Goal: Transaction & Acquisition: Purchase product/service

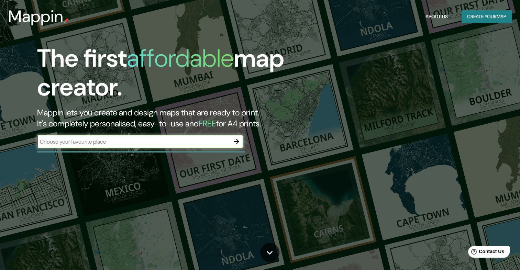
click at [496, 20] on button "Create your map" at bounding box center [486, 16] width 50 height 13
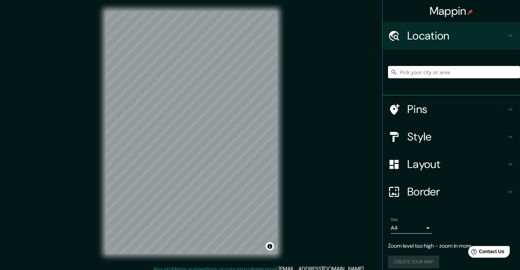
click at [445, 74] on input "Pick your city or area" at bounding box center [454, 72] width 132 height 12
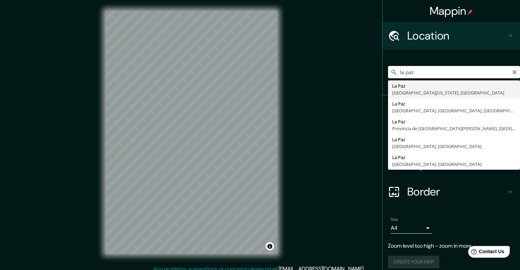
type input "La Paz, Baja California Sur, México"
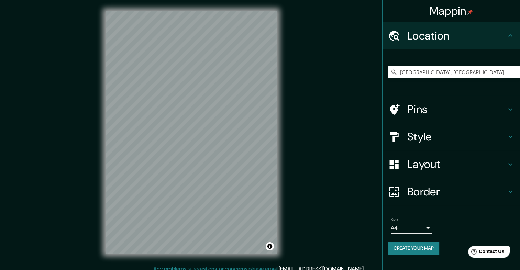
click at [438, 101] on div "Pins" at bounding box center [450, 108] width 137 height 27
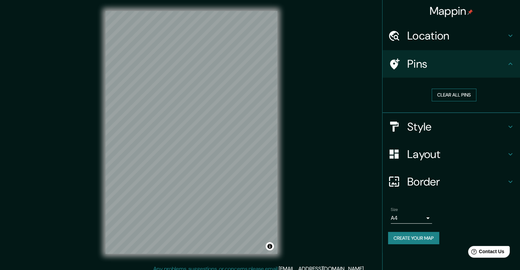
click at [446, 96] on button "Clear all pins" at bounding box center [453, 95] width 45 height 13
click at [425, 130] on h4 "Style" at bounding box center [456, 127] width 99 height 14
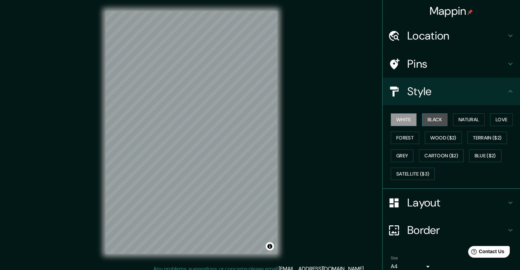
click at [429, 120] on button "Black" at bounding box center [435, 119] width 26 height 13
click at [405, 120] on button "White" at bounding box center [403, 119] width 26 height 13
click at [466, 117] on button "Natural" at bounding box center [469, 119] width 32 height 13
click at [396, 121] on button "White" at bounding box center [403, 119] width 26 height 13
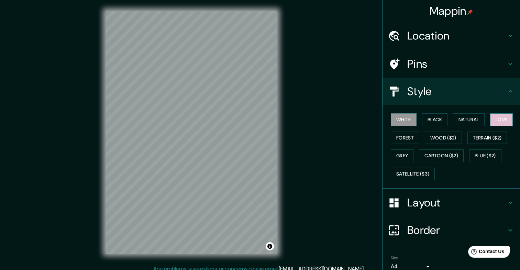
click at [500, 120] on button "Love" at bounding box center [501, 119] width 23 height 13
click at [396, 137] on button "Forest" at bounding box center [404, 138] width 29 height 13
click at [401, 120] on button "White" at bounding box center [403, 119] width 26 height 13
click at [393, 133] on button "Forest" at bounding box center [404, 138] width 29 height 13
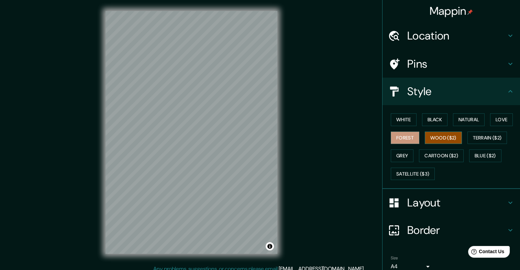
click at [441, 136] on button "Wood ($2)" at bounding box center [442, 138] width 37 height 13
click at [409, 141] on button "Forest" at bounding box center [404, 138] width 29 height 13
click at [396, 160] on button "Grey" at bounding box center [401, 155] width 23 height 13
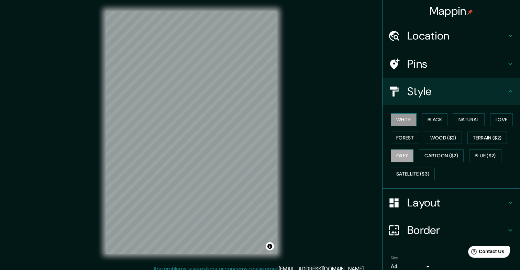
click at [399, 122] on button "White" at bounding box center [403, 119] width 26 height 13
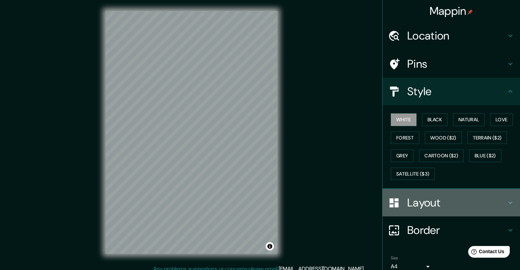
click at [431, 199] on h4 "Layout" at bounding box center [456, 203] width 99 height 14
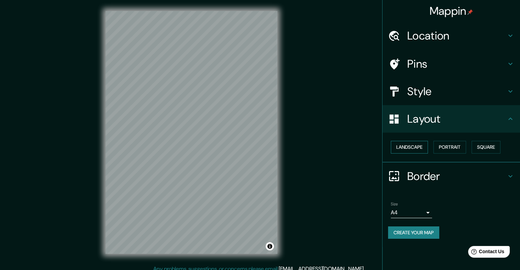
click at [417, 148] on button "Landscape" at bounding box center [408, 147] width 37 height 13
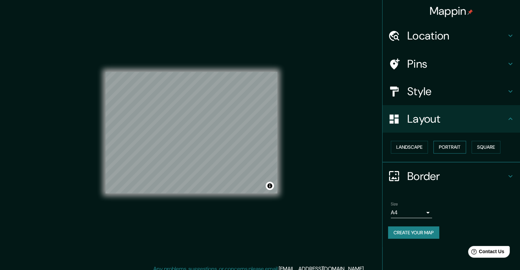
click at [444, 144] on button "Portrait" at bounding box center [449, 147] width 33 height 13
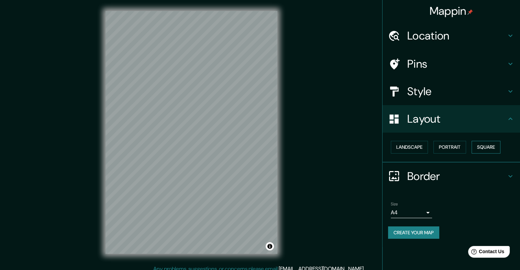
click at [493, 149] on button "Square" at bounding box center [485, 147] width 29 height 13
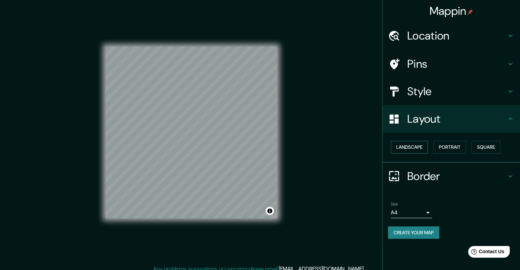
click at [414, 148] on button "Landscape" at bounding box center [408, 147] width 37 height 13
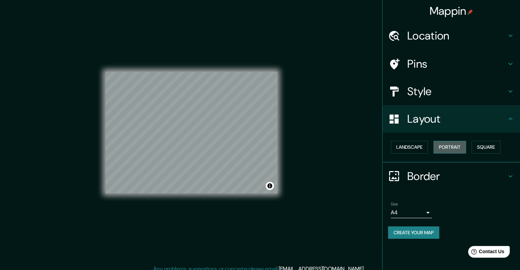
click at [444, 144] on button "Portrait" at bounding box center [449, 147] width 33 height 13
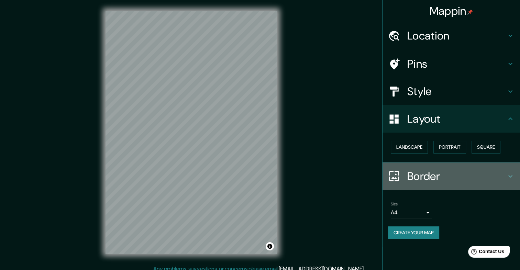
click at [430, 179] on h4 "Border" at bounding box center [456, 176] width 99 height 14
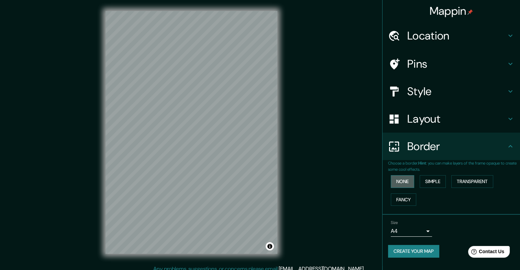
click at [402, 182] on button "None" at bounding box center [401, 181] width 23 height 13
click at [432, 179] on button "Simple" at bounding box center [432, 181] width 26 height 13
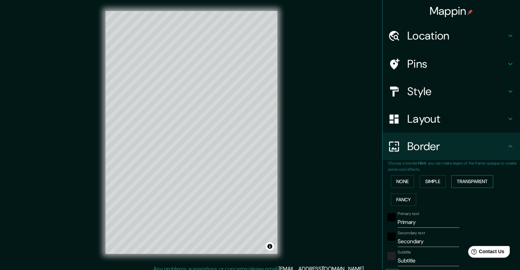
click at [459, 182] on button "Transparent" at bounding box center [472, 181] width 42 height 13
click at [203, 164] on div at bounding box center [205, 163] width 5 height 5
drag, startPoint x: 205, startPoint y: 154, endPoint x: 268, endPoint y: 230, distance: 98.8
click at [268, 230] on div at bounding box center [267, 230] width 5 height 5
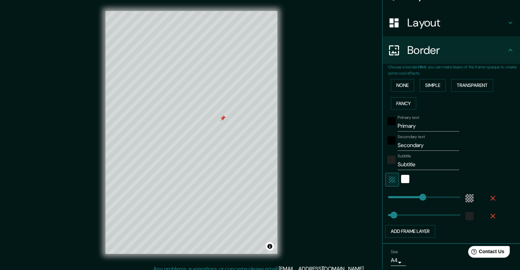
scroll to position [103, 0]
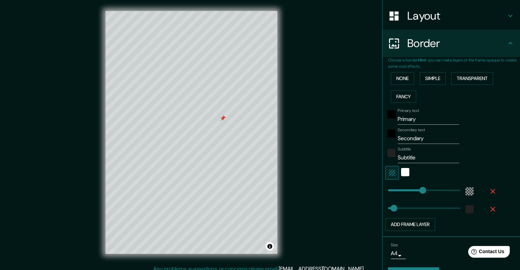
click at [414, 120] on input "Primary" at bounding box center [427, 119] width 61 height 11
type input "P"
type input "santa fé"
click at [427, 137] on input "Secondary" at bounding box center [427, 138] width 61 height 11
type input "S"
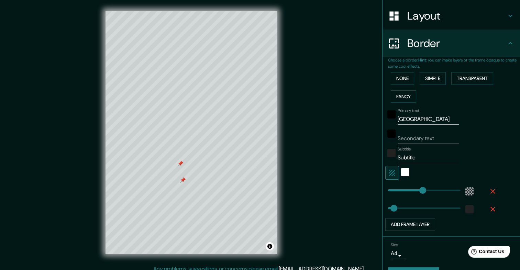
click at [183, 179] on div at bounding box center [182, 179] width 5 height 5
click at [183, 178] on div at bounding box center [182, 179] width 5 height 5
click at [410, 139] on input "Secondary text" at bounding box center [427, 138] width 61 height 11
type input "la paz"
click at [420, 119] on input "santa fé" at bounding box center [427, 119] width 61 height 11
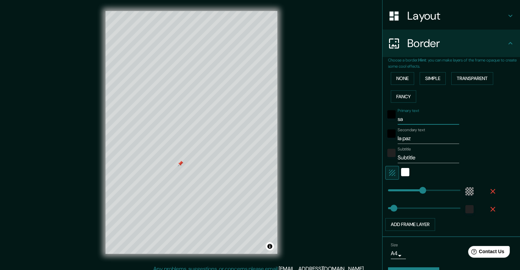
type input "s"
type input "la paz"
click at [419, 137] on input "la paz" at bounding box center [427, 138] width 61 height 11
type input "l"
type input "b. c. s."
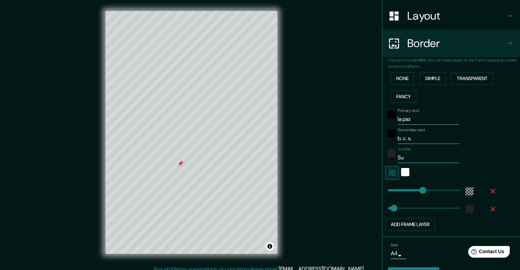
type input "S"
type input "s"
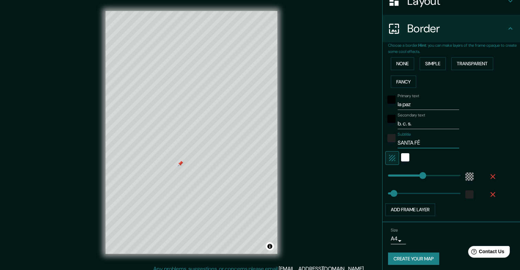
scroll to position [120, 0]
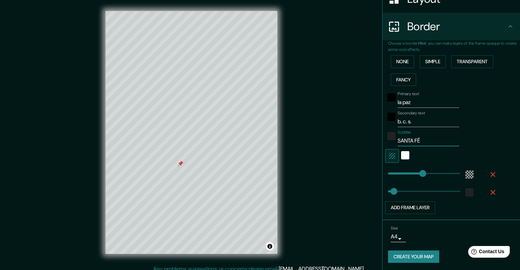
type input "SANTA FÉ"
click at [420, 253] on button "Create your map" at bounding box center [413, 256] width 51 height 13
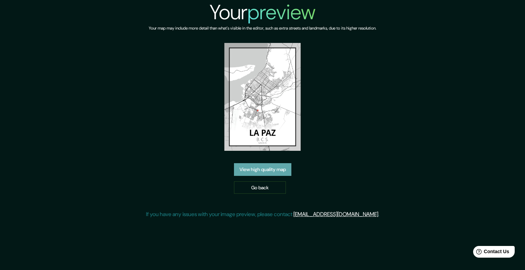
click at [256, 168] on link "View high quality map" at bounding box center [262, 169] width 57 height 13
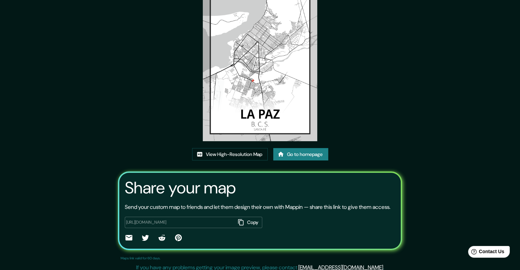
scroll to position [64, 0]
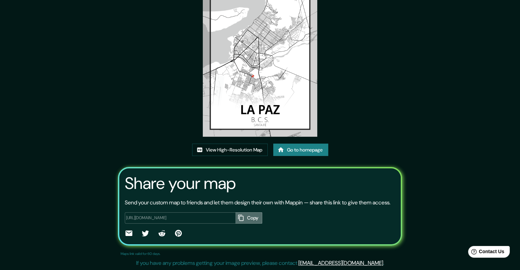
click at [241, 217] on icon "button" at bounding box center [240, 217] width 7 height 7
click at [240, 144] on link "View High-Resolution Map" at bounding box center [230, 150] width 76 height 13
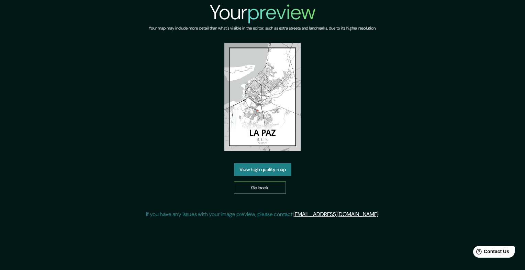
click at [247, 184] on link "Go back" at bounding box center [260, 187] width 52 height 13
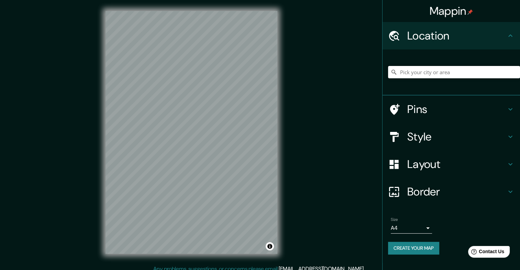
click at [430, 72] on input "Pick your city or area" at bounding box center [454, 72] width 132 height 12
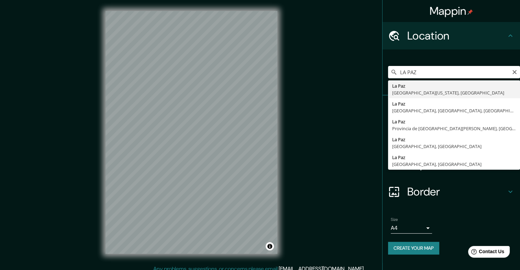
type input "La Paz, Baja California Sur, México"
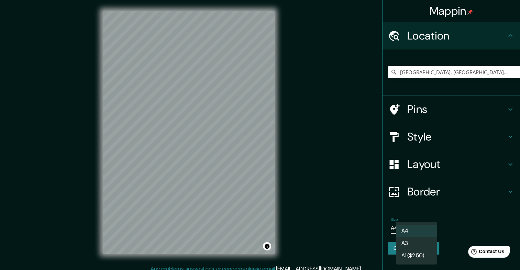
click at [427, 225] on body "Mappin Location La Paz, Baja California Sur, México Pins Style Layout Border Ch…" at bounding box center [260, 135] width 520 height 270
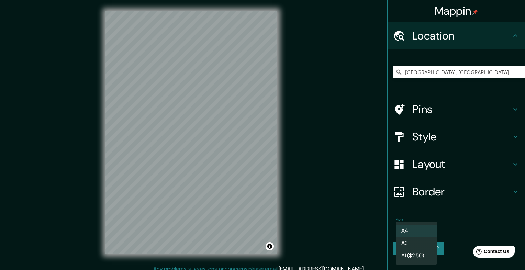
click at [439, 211] on div at bounding box center [262, 135] width 525 height 270
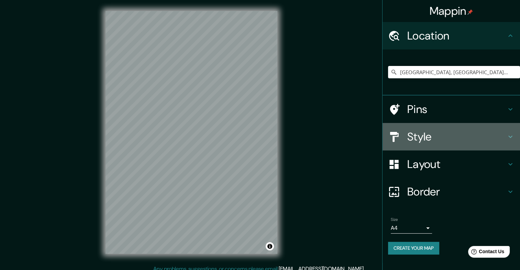
click at [451, 134] on h4 "Style" at bounding box center [456, 137] width 99 height 14
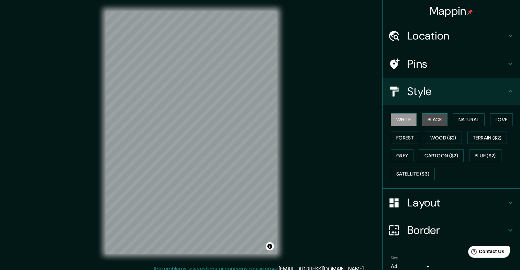
click at [425, 119] on button "Black" at bounding box center [435, 119] width 26 height 13
click at [399, 120] on button "White" at bounding box center [403, 119] width 26 height 13
click at [419, 198] on h4 "Layout" at bounding box center [456, 203] width 99 height 14
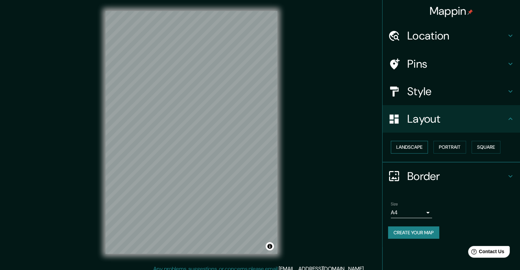
click at [423, 148] on button "Landscape" at bounding box center [408, 147] width 37 height 13
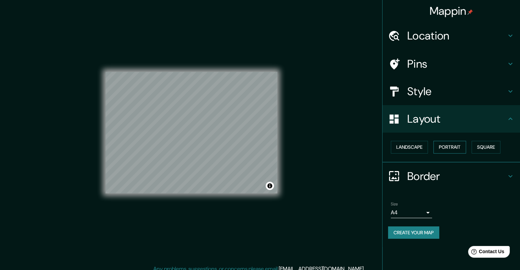
click at [452, 145] on button "Portrait" at bounding box center [449, 147] width 33 height 13
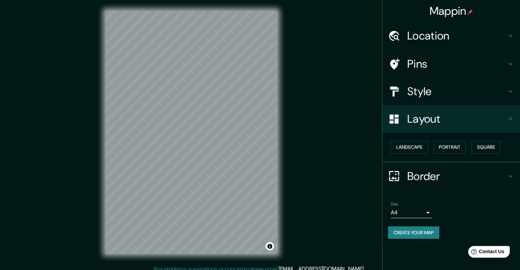
click at [425, 171] on h4 "Border" at bounding box center [456, 176] width 99 height 14
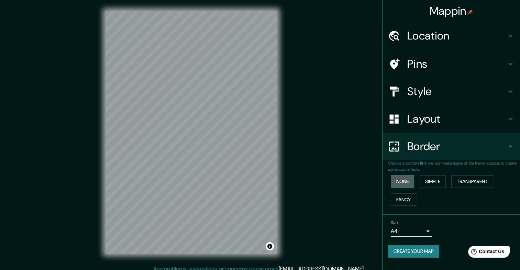
click at [398, 179] on button "None" at bounding box center [401, 181] width 23 height 13
click at [434, 182] on button "Simple" at bounding box center [432, 181] width 26 height 13
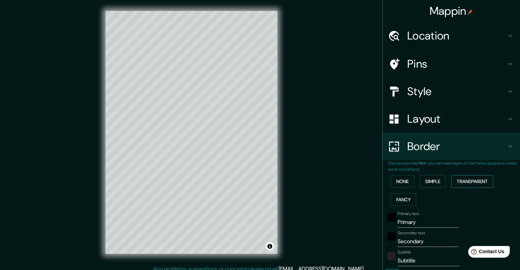
click at [467, 183] on button "Transparent" at bounding box center [472, 181] width 42 height 13
click at [403, 200] on button "Fancy" at bounding box center [402, 199] width 25 height 13
click at [435, 181] on button "Simple" at bounding box center [432, 181] width 26 height 13
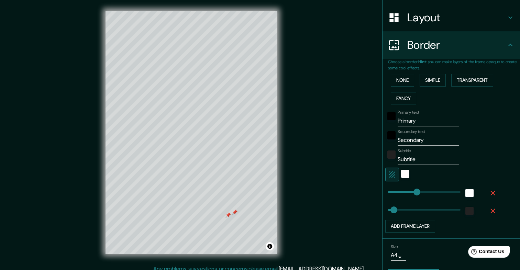
scroll to position [103, 0]
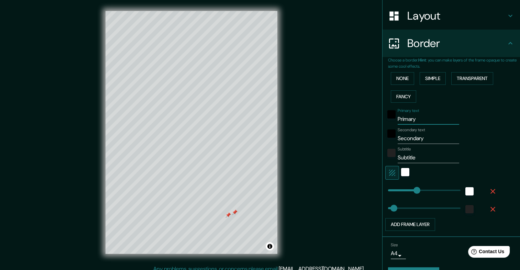
click at [422, 120] on input "Primary" at bounding box center [427, 119] width 61 height 11
type input "P"
type input "SANTA FÉ"
click at [426, 139] on input "Secondary" at bounding box center [427, 138] width 61 height 11
type input "S"
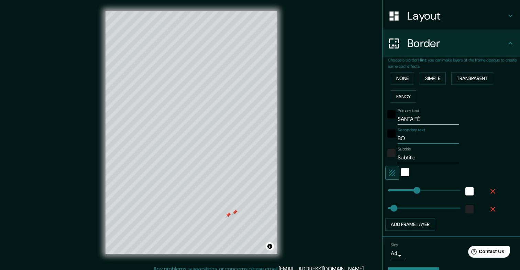
type input "B"
type input "LA PAZ"
click at [421, 153] on input "Subtitle" at bounding box center [427, 157] width 61 height 11
type input "S"
type input "BCS"
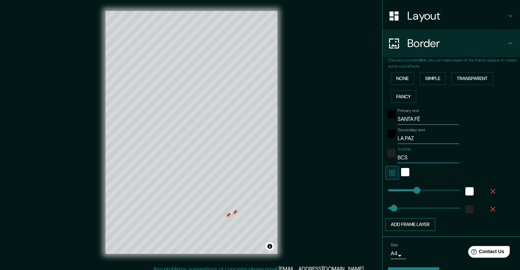
click at [416, 224] on button "Add frame layer" at bounding box center [410, 224] width 50 height 13
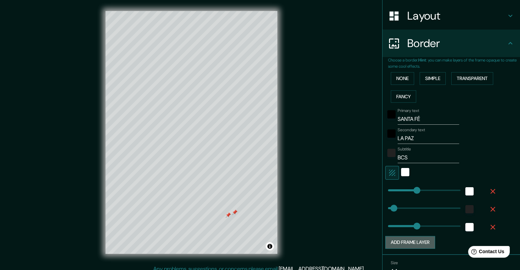
click at [409, 241] on button "Add frame layer" at bounding box center [410, 242] width 50 height 13
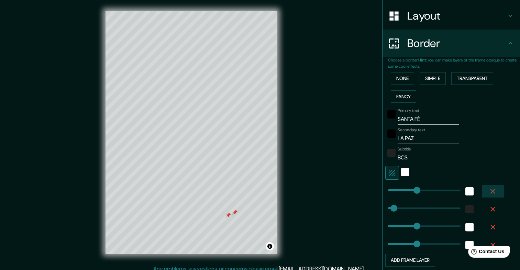
click at [488, 188] on icon "button" at bounding box center [492, 191] width 8 height 8
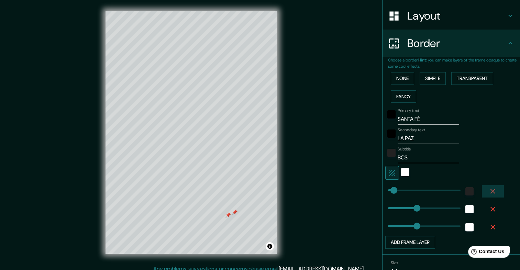
click at [488, 188] on icon "button" at bounding box center [492, 191] width 8 height 8
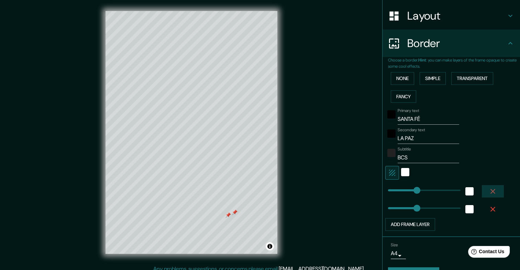
click at [488, 188] on icon "button" at bounding box center [492, 191] width 8 height 8
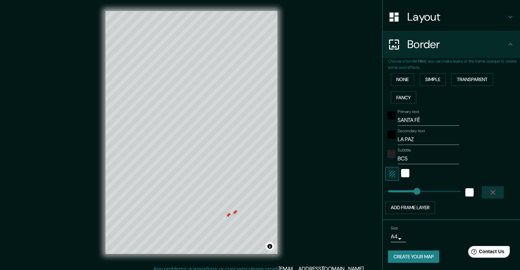
click at [488, 192] on icon "button" at bounding box center [492, 192] width 8 height 8
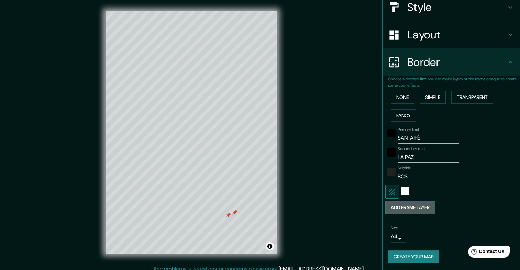
click at [428, 207] on button "Add frame layer" at bounding box center [410, 207] width 50 height 13
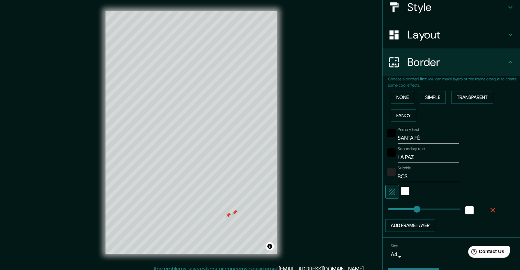
click at [235, 214] on div at bounding box center [234, 211] width 5 height 5
click at [227, 216] on div at bounding box center [227, 214] width 5 height 5
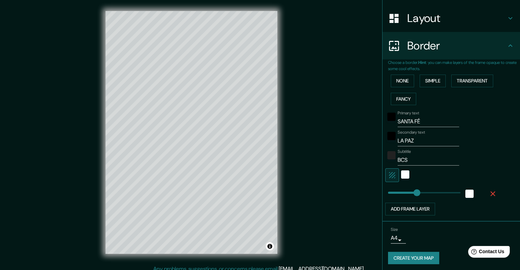
scroll to position [102, 0]
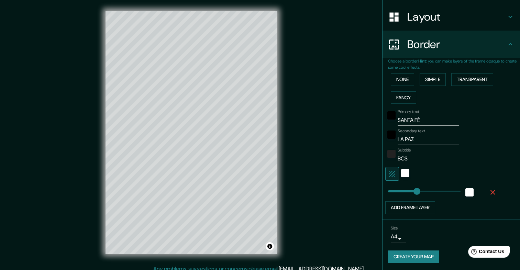
click at [407, 251] on button "Create your map" at bounding box center [413, 256] width 51 height 13
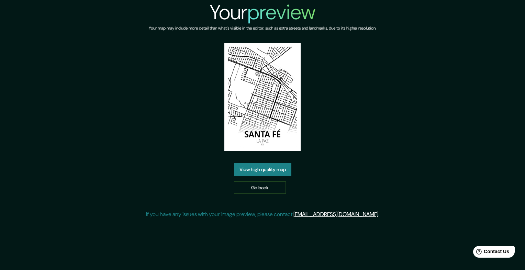
click at [280, 169] on link "View high quality map" at bounding box center [262, 169] width 57 height 13
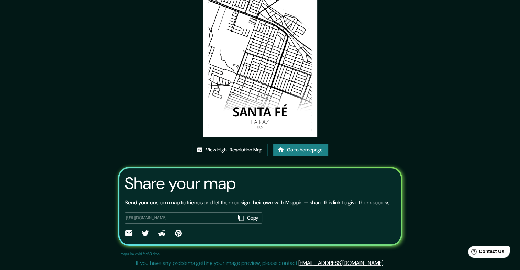
scroll to position [64, 0]
click at [251, 215] on button "Copy" at bounding box center [248, 217] width 27 height 11
click at [294, 144] on link "Go to homepage" at bounding box center [300, 150] width 55 height 13
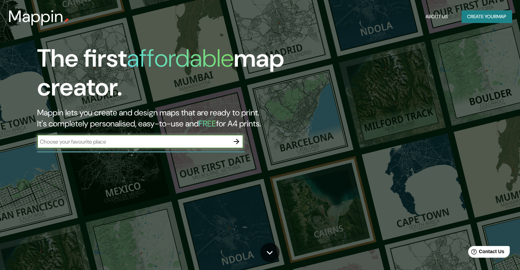
click at [500, 14] on button "Create your map" at bounding box center [486, 16] width 50 height 13
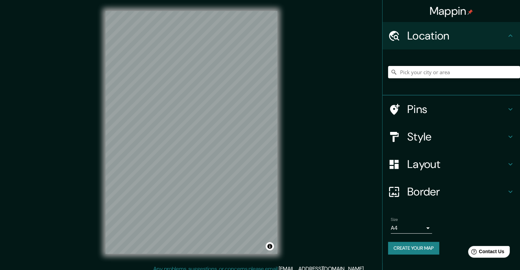
click at [461, 68] on input "Pick your city or area" at bounding box center [454, 72] width 132 height 12
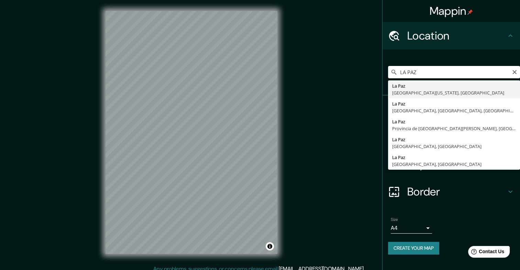
type input "La Paz, Baja California Sur, México"
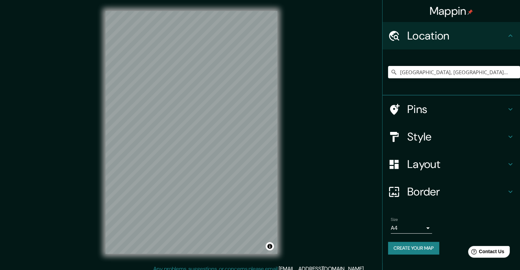
click at [456, 106] on h4 "Pins" at bounding box center [456, 109] width 99 height 14
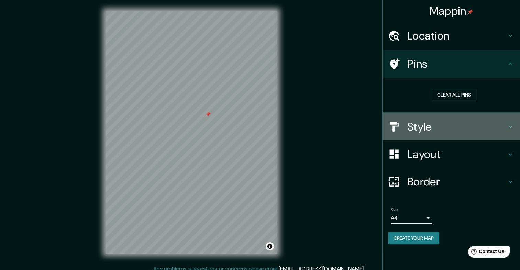
click at [410, 127] on h4 "Style" at bounding box center [456, 127] width 99 height 14
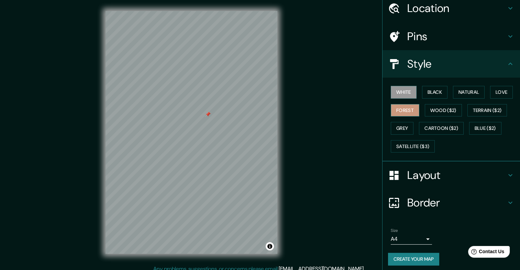
scroll to position [30, 0]
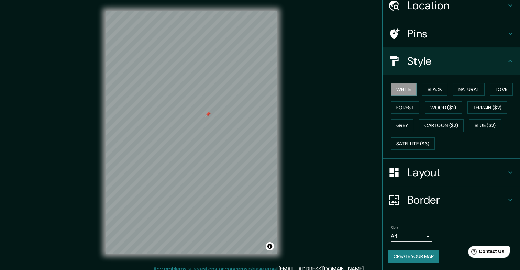
click at [407, 170] on h4 "Layout" at bounding box center [456, 173] width 99 height 14
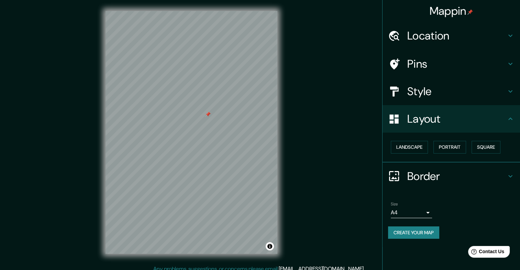
scroll to position [6, 0]
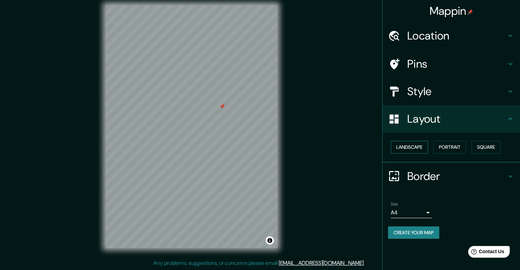
click at [422, 148] on button "Landscape" at bounding box center [408, 147] width 37 height 13
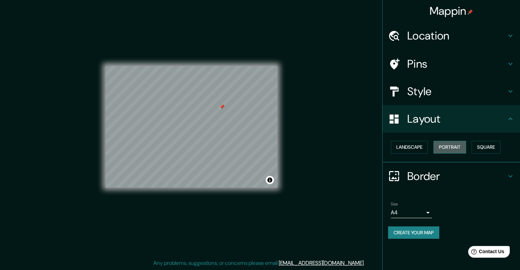
click at [451, 145] on button "Portrait" at bounding box center [449, 147] width 33 height 13
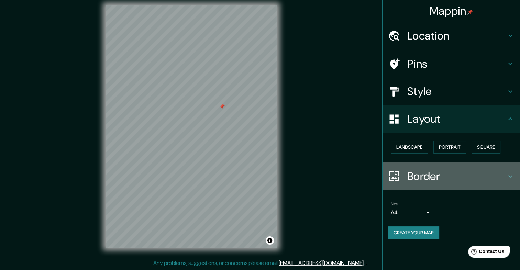
click at [432, 179] on h4 "Border" at bounding box center [456, 176] width 99 height 14
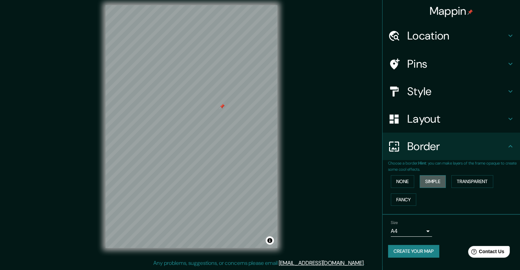
click at [427, 180] on button "Simple" at bounding box center [432, 181] width 26 height 13
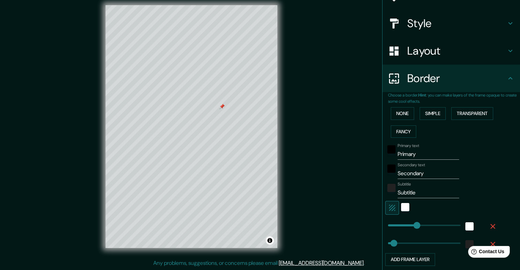
scroll to position [69, 0]
click at [422, 156] on input "Primary" at bounding box center [427, 153] width 61 height 11
type input "P"
type input "D"
type input "SANTA fÉ"
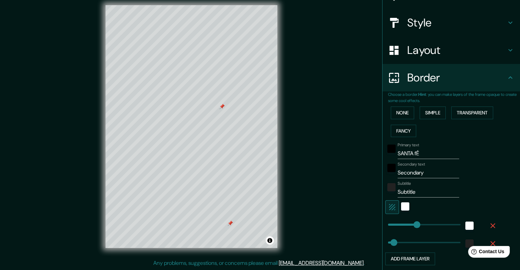
click at [228, 222] on div at bounding box center [229, 222] width 5 height 5
click at [424, 171] on input "Secondary" at bounding box center [427, 172] width 61 height 11
type input "S"
type input "LA PAZ"
click at [241, 234] on div at bounding box center [241, 233] width 5 height 5
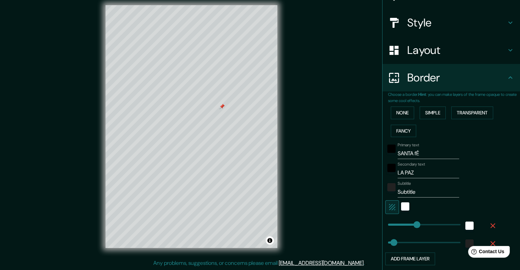
click at [412, 193] on input "Subtitle" at bounding box center [427, 191] width 61 height 11
type input "S"
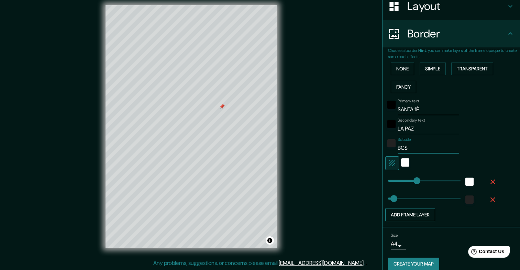
scroll to position [120, 0]
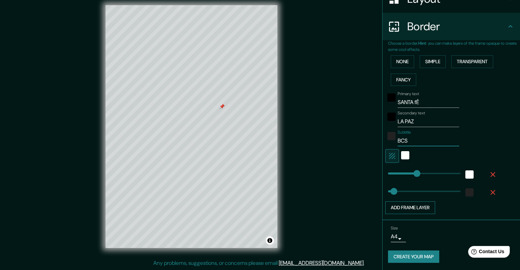
type input "BCS"
click at [420, 252] on button "Create your map" at bounding box center [413, 256] width 51 height 13
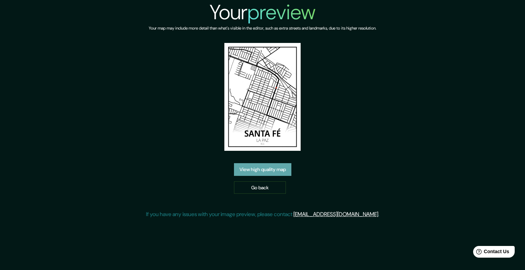
click at [281, 170] on link "View high quality map" at bounding box center [262, 169] width 57 height 13
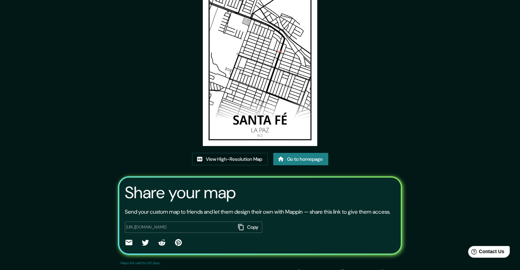
scroll to position [64, 0]
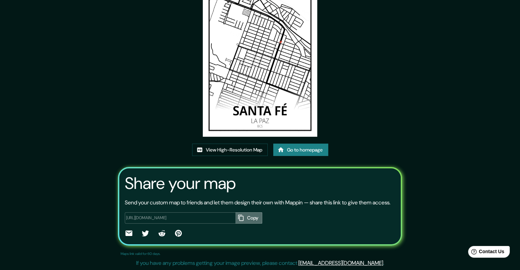
click at [251, 216] on button "Copy" at bounding box center [248, 217] width 27 height 11
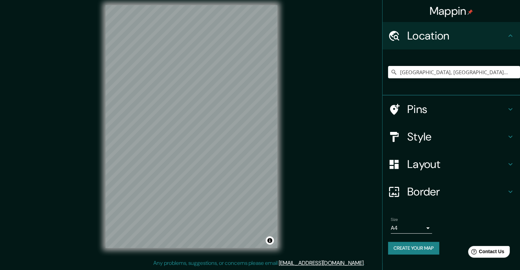
click at [440, 192] on h4 "Border" at bounding box center [456, 192] width 99 height 14
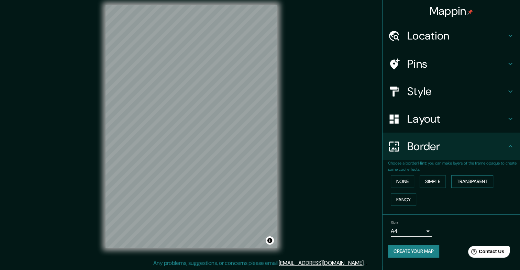
click at [466, 178] on button "Transparent" at bounding box center [472, 181] width 42 height 13
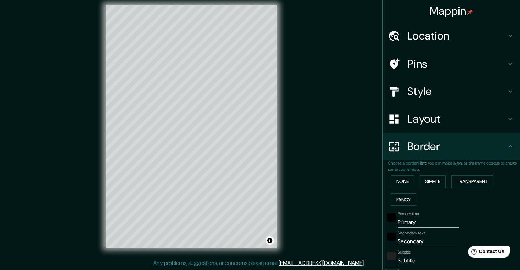
click at [419, 33] on h4 "Location" at bounding box center [456, 36] width 99 height 14
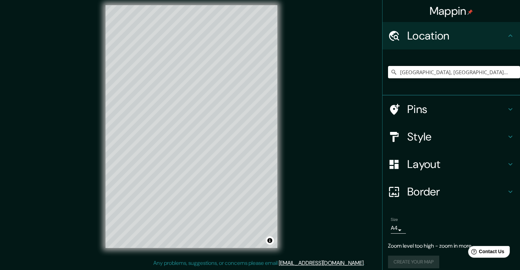
click at [429, 72] on input "La Paz, Baja California Sur, México" at bounding box center [454, 72] width 132 height 12
click at [495, 73] on input "La Paz, Baja California Sur, México" at bounding box center [454, 72] width 132 height 12
click at [427, 164] on h4 "Layout" at bounding box center [456, 164] width 99 height 14
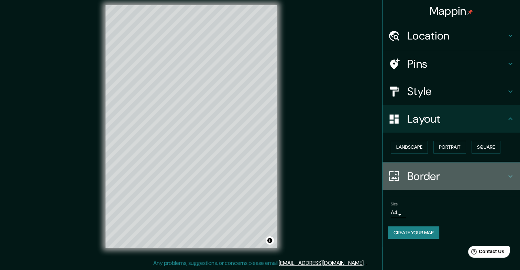
click at [435, 178] on h4 "Border" at bounding box center [456, 176] width 99 height 14
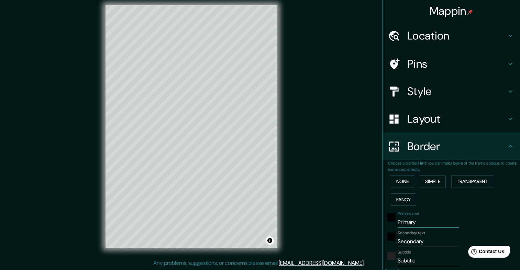
click at [417, 220] on input "Primary" at bounding box center [427, 222] width 61 height 11
type input "P"
type input "SANTA FÉ"
click at [421, 239] on input "Secondary" at bounding box center [427, 241] width 61 height 11
type input "S"
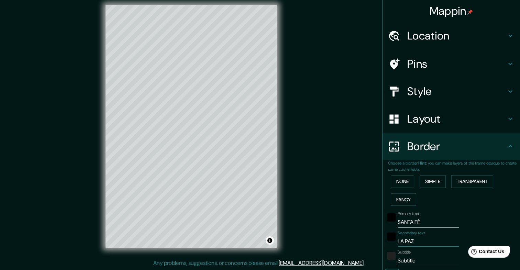
type input "LA PAZ"
click at [422, 252] on div "Subtitle Subtitle" at bounding box center [427, 258] width 61 height 16
type input "S"
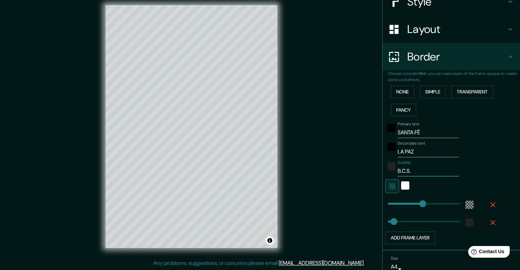
scroll to position [120, 0]
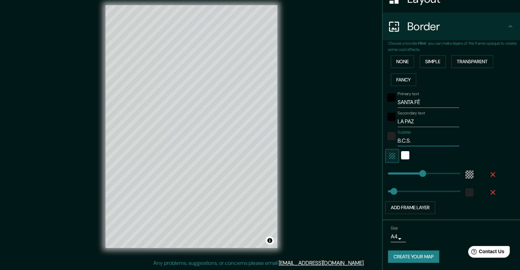
type input "B.C.S."
click at [406, 256] on button "Create your map" at bounding box center [413, 256] width 51 height 13
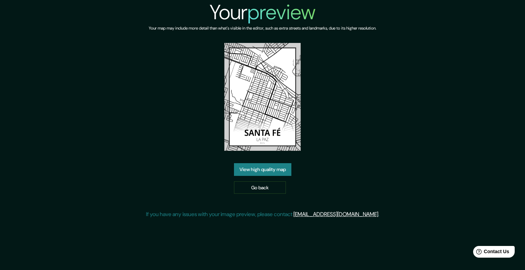
click at [280, 170] on link "View high quality map" at bounding box center [262, 169] width 57 height 13
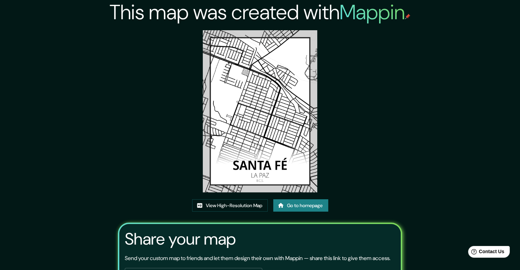
click at [258, 122] on img at bounding box center [260, 111] width 114 height 162
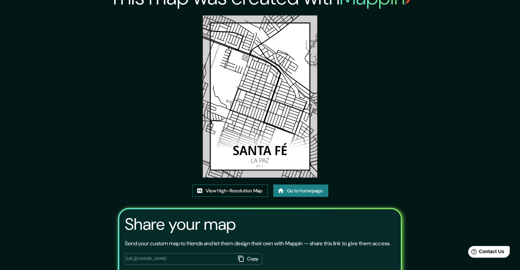
scroll to position [64, 0]
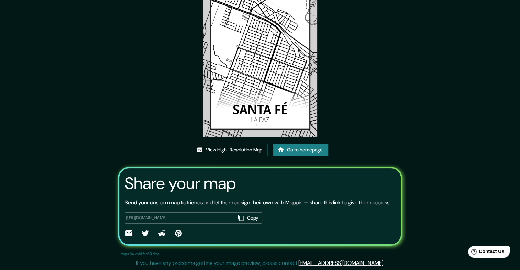
click at [246, 216] on button "Copy" at bounding box center [248, 217] width 27 height 11
